Goal: Find specific page/section: Find specific page/section

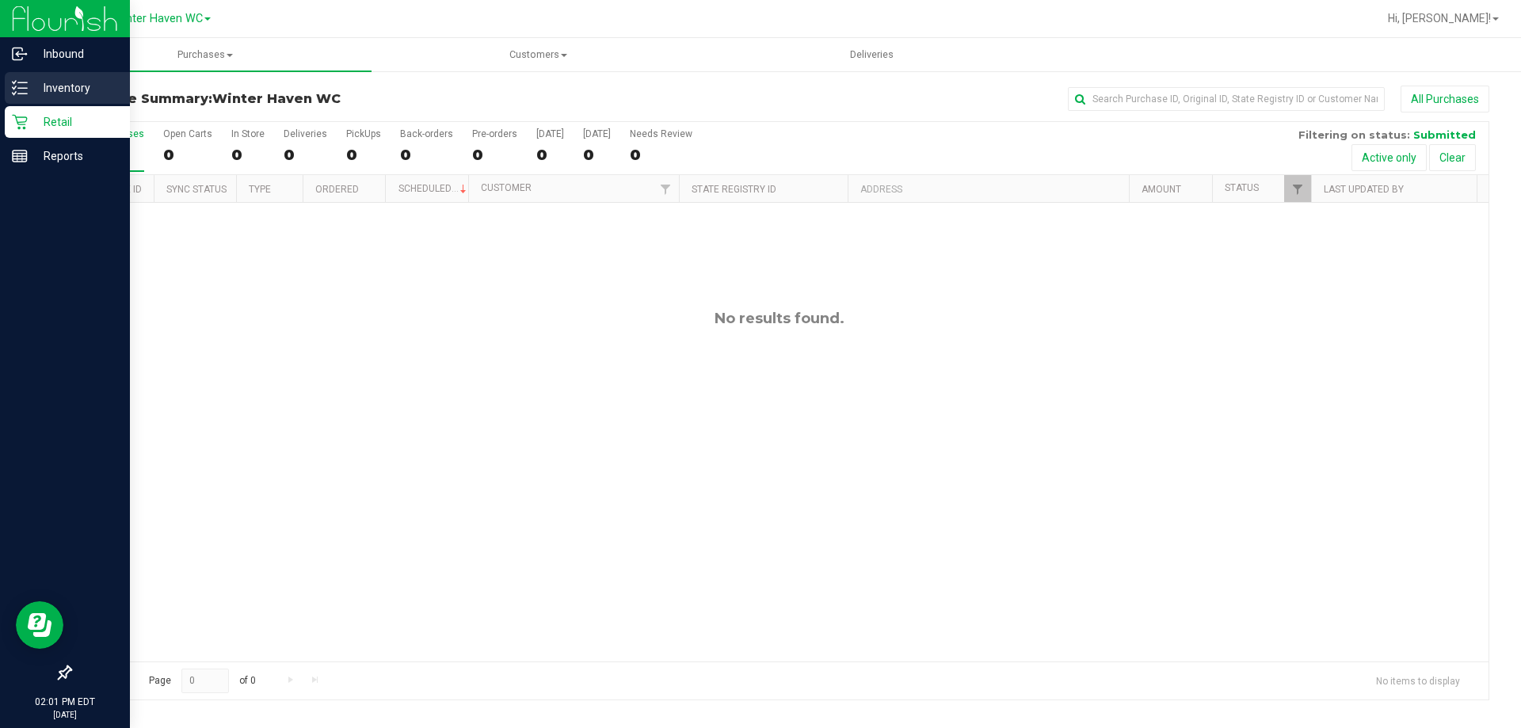
click at [25, 86] on icon at bounding box center [20, 88] width 16 height 16
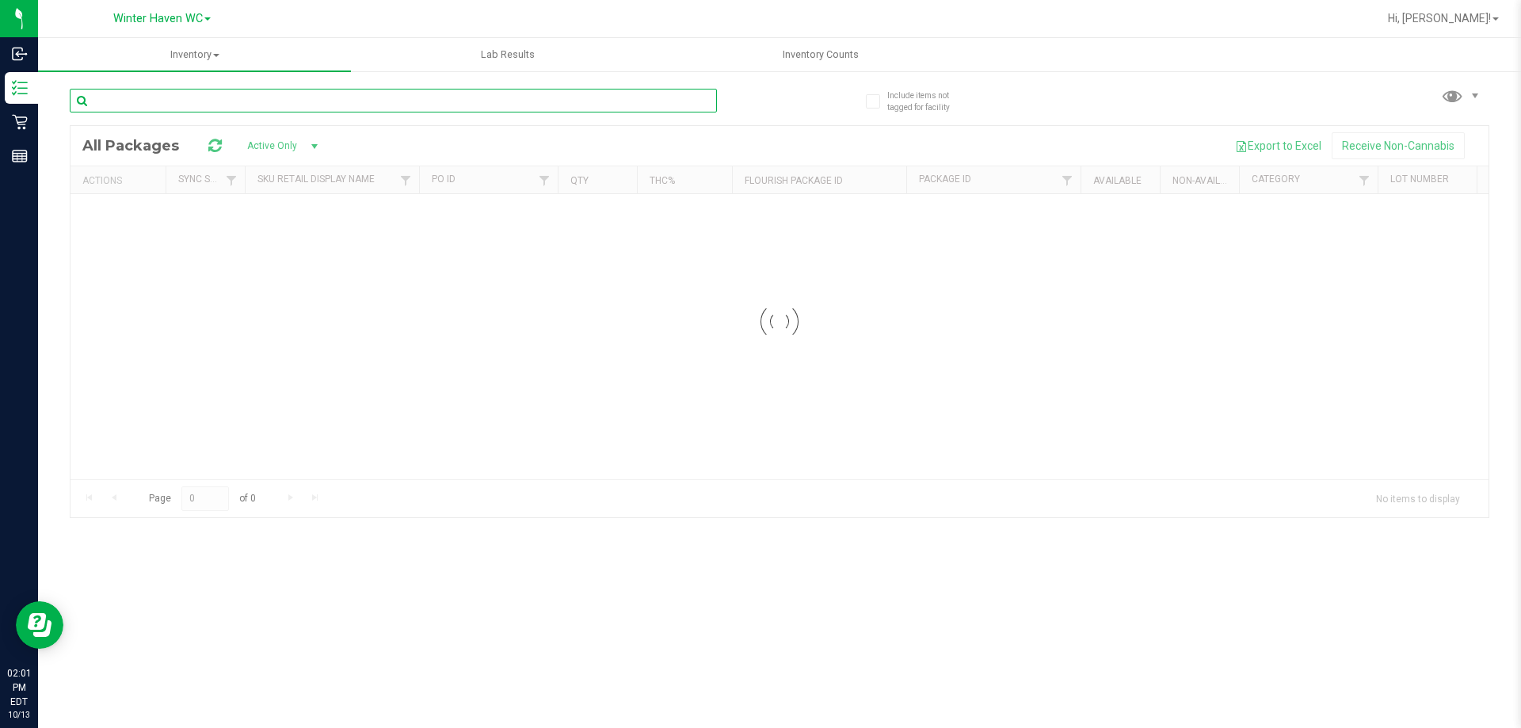
click at [288, 100] on div "Inventory All packages All inventory Waste log Lab Results Inventory Counts" at bounding box center [779, 383] width 1483 height 690
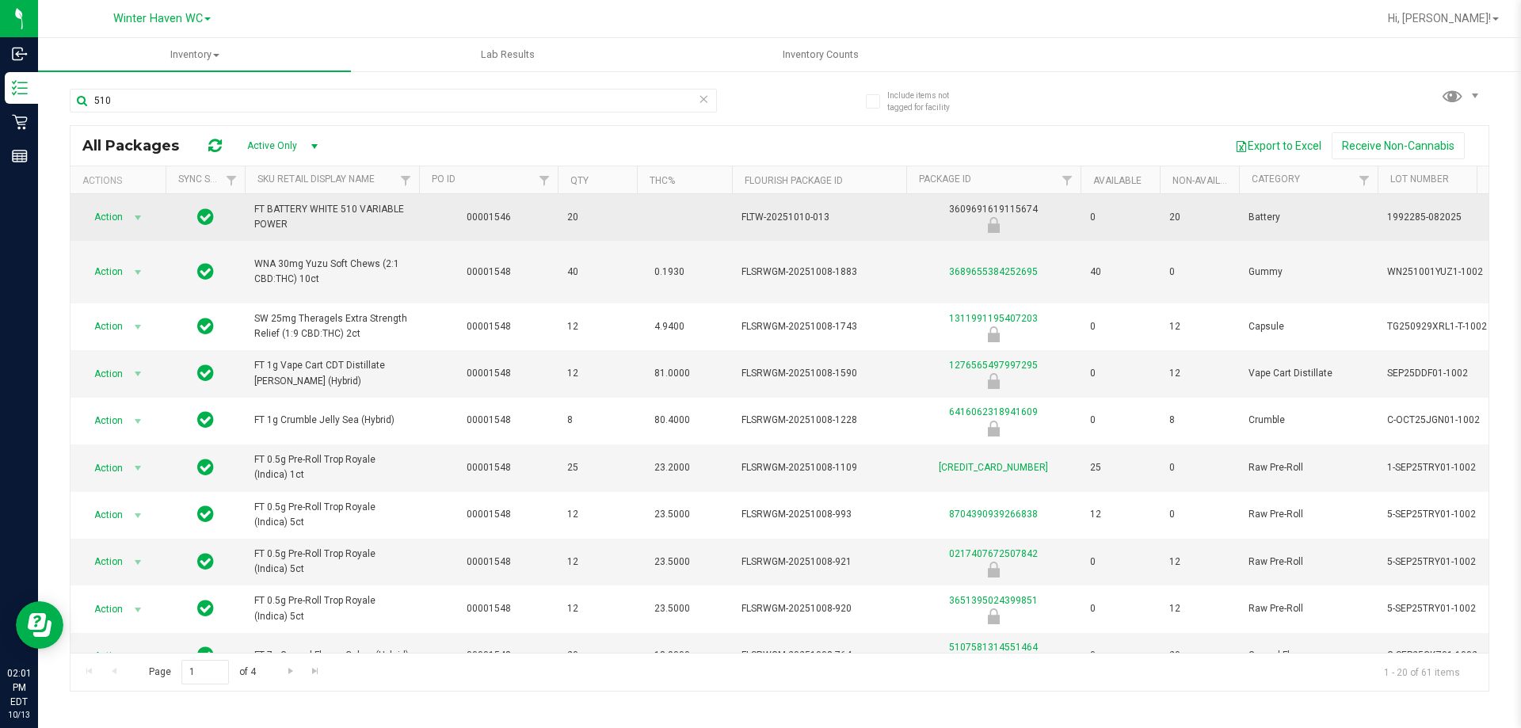
drag, startPoint x: 293, startPoint y: 229, endPoint x: 221, endPoint y: 201, distance: 77.2
copy tr "FT BATTERY WHITE 510 VARIABLE POWER"
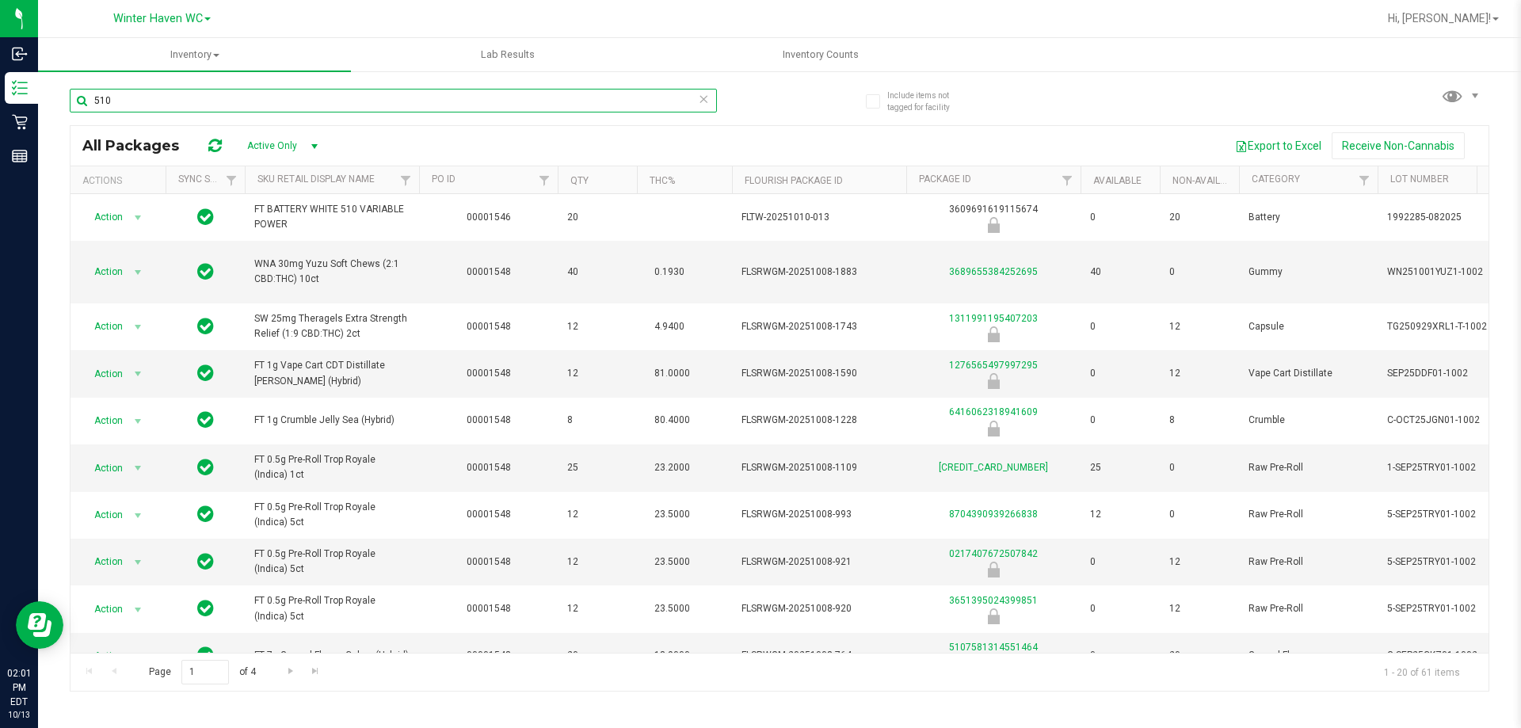
click at [147, 100] on input "510" at bounding box center [393, 101] width 647 height 24
paste input "FT BATTERY WHITE 510 VARIABLE POWER"
type input "FT BATTERY WHITE 510 VARIABLE POWER"
click at [797, 119] on div "FT BATTERY WHITE 510 VARIABLE POWER All Packages Active Only Active Only Lab Sa…" at bounding box center [779, 383] width 1419 height 618
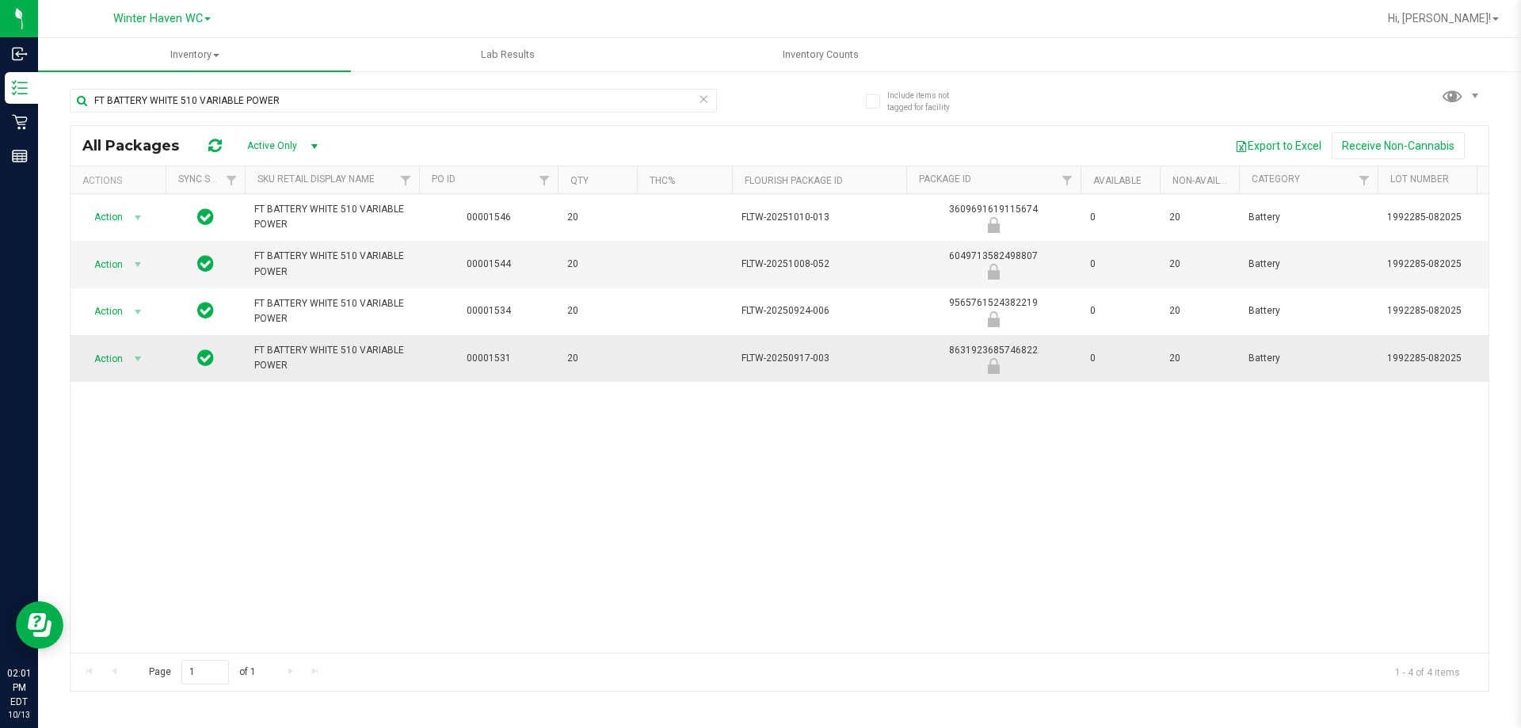
click at [129, 366] on span "select" at bounding box center [138, 358] width 23 height 22
click at [260, 448] on div "Action Action Global inventory Package audit log Print package label Print prod…" at bounding box center [779, 423] width 1418 height 459
